Goal: Information Seeking & Learning: Learn about a topic

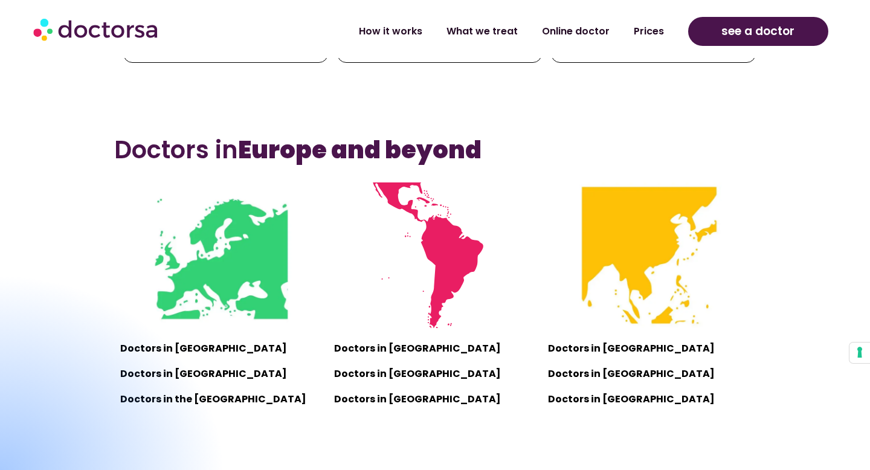
scroll to position [790, 0]
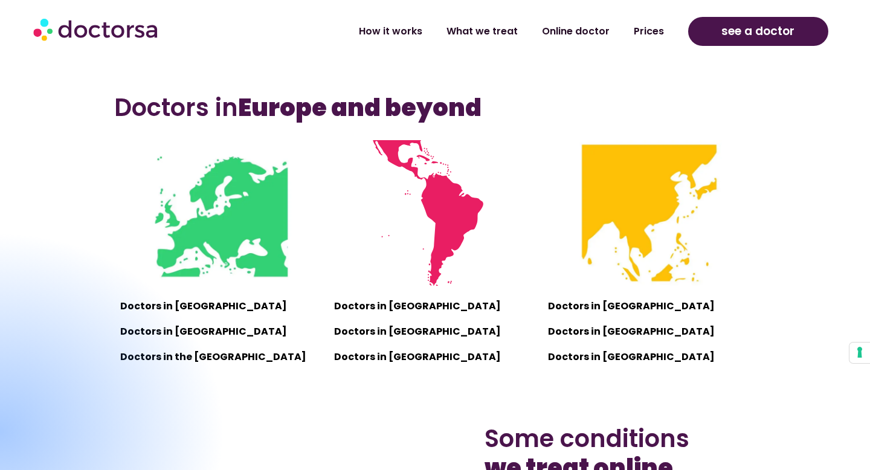
click at [185, 332] on div at bounding box center [0, 430] width 452 height 399
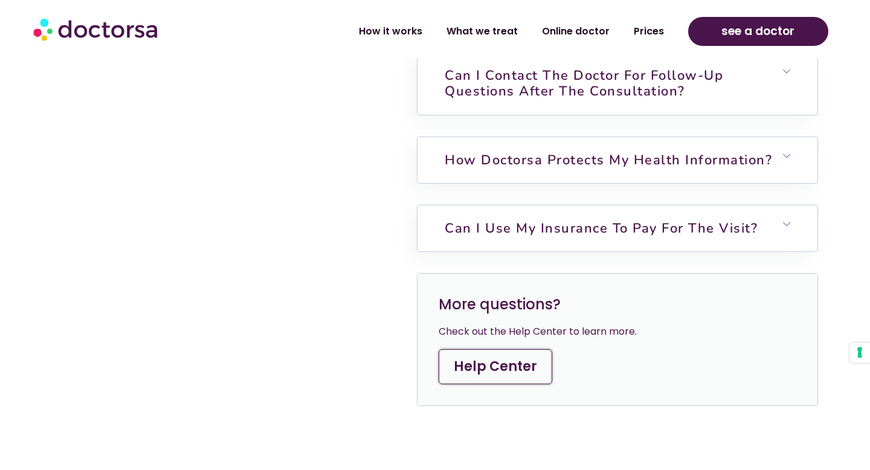
scroll to position [3400, 0]
click at [481, 156] on link "How Doctorsa protects my health information?" at bounding box center [607, 161] width 327 height 18
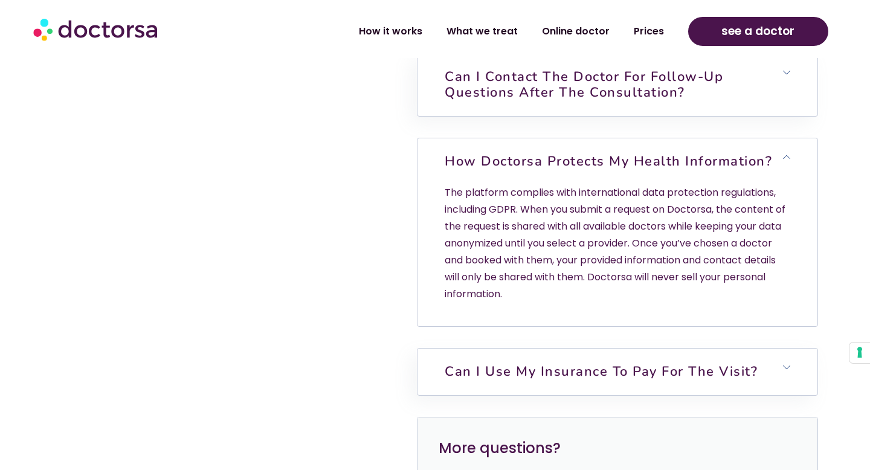
click at [481, 156] on link "How Doctorsa protects my health information?" at bounding box center [607, 161] width 327 height 18
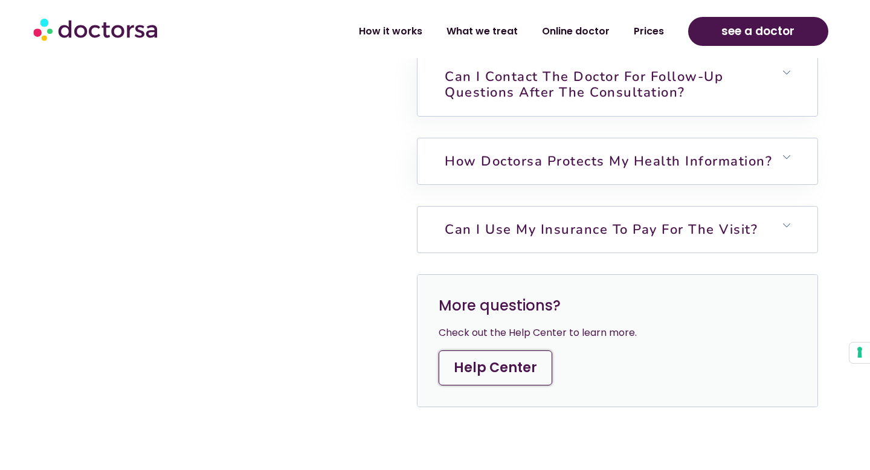
click at [488, 207] on h6 "Can I use my insurance to pay for the visit?" at bounding box center [616, 230] width 399 height 46
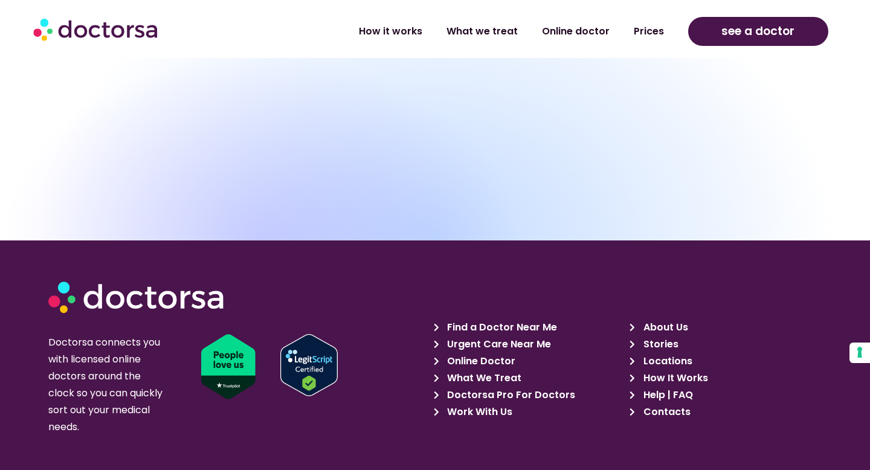
scroll to position [4361, 0]
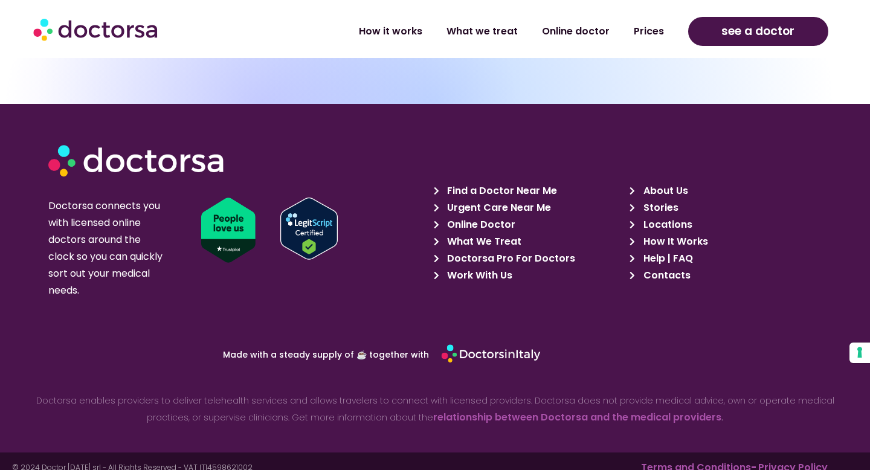
click at [486, 250] on span "Doctorsa Pro For Doctors" at bounding box center [509, 258] width 131 height 17
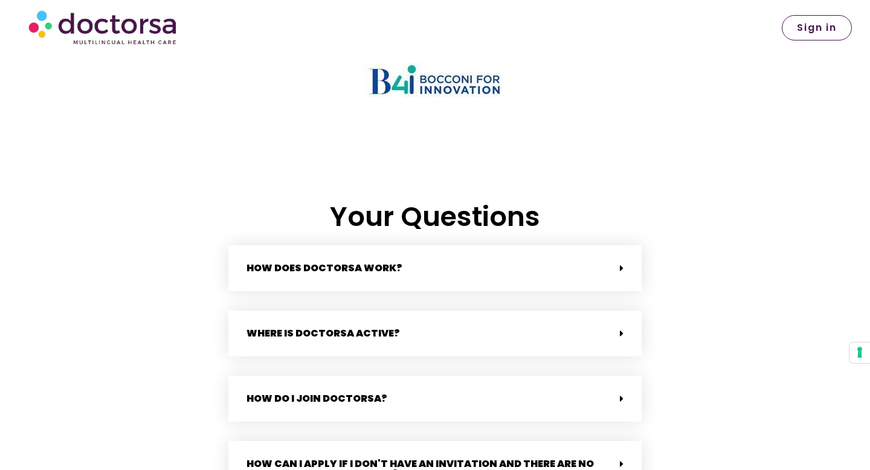
scroll to position [2575, 0]
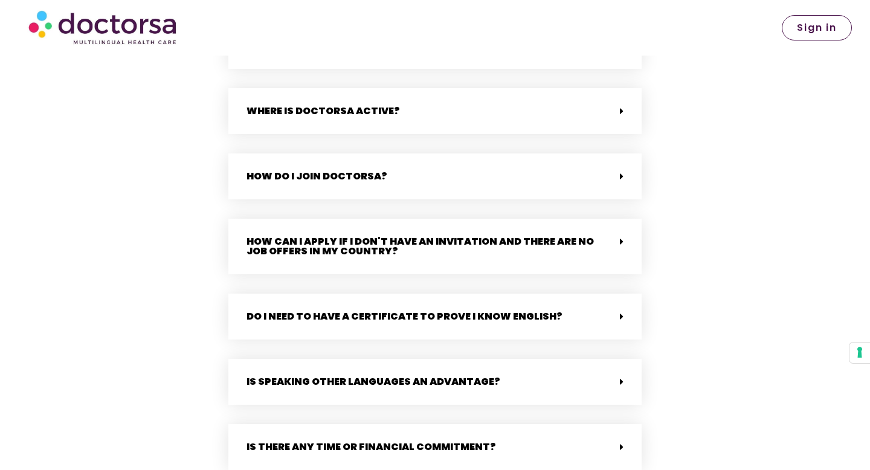
click at [424, 104] on div "Where is Doctorsa active?" at bounding box center [434, 111] width 413 height 46
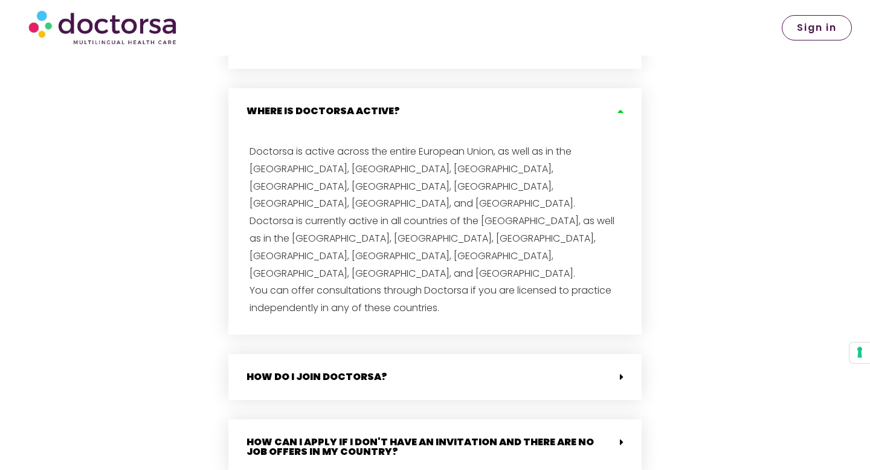
click at [383, 354] on div "How do I join Doctorsa?" at bounding box center [434, 377] width 413 height 46
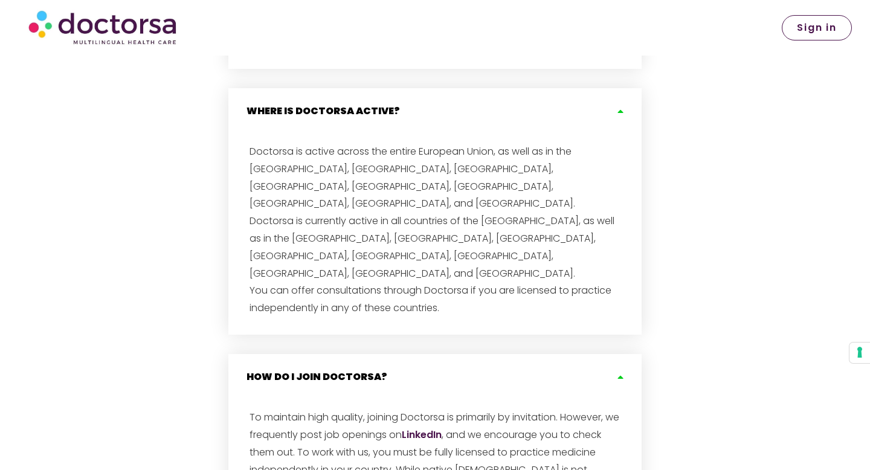
click at [424, 428] on link "LinkedIn" at bounding box center [422, 435] width 40 height 14
